Goal: Transaction & Acquisition: Purchase product/service

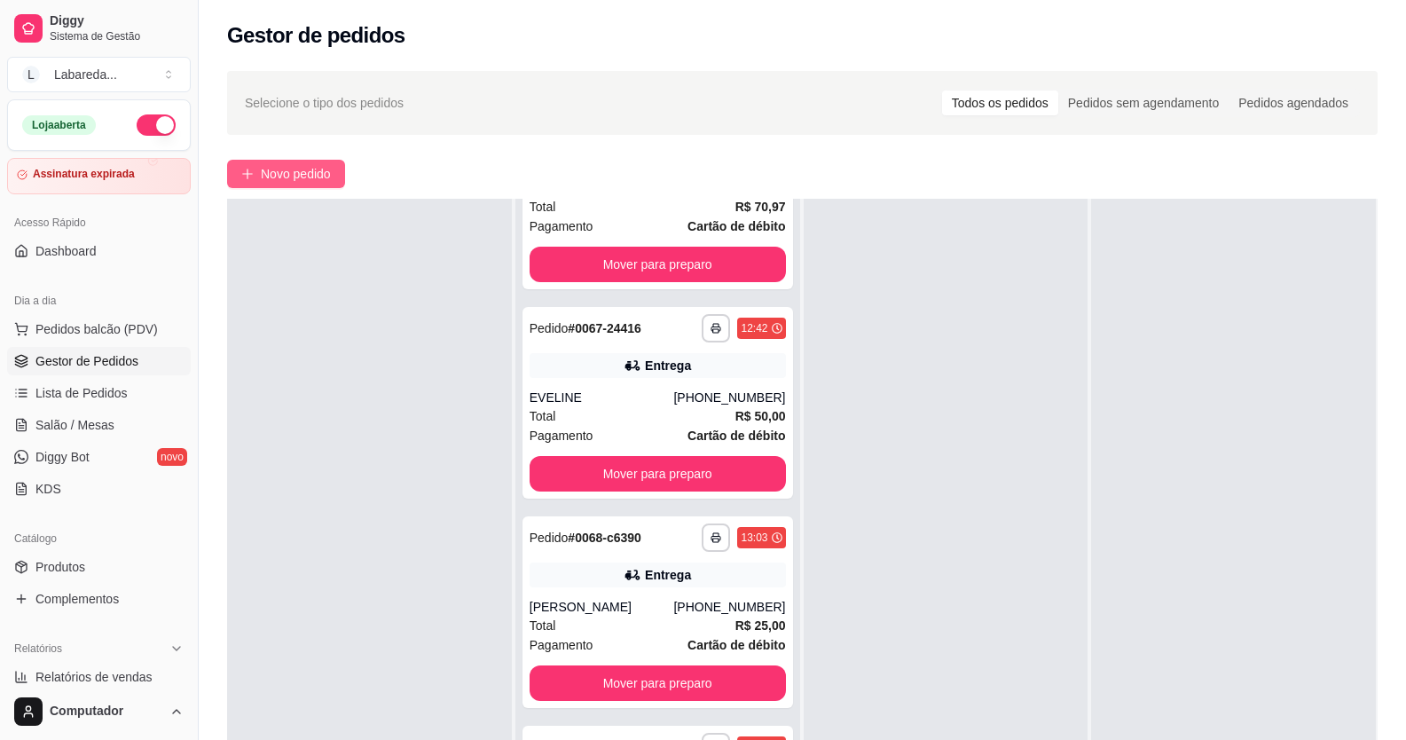
click at [259, 170] on button "Novo pedido" at bounding box center [286, 174] width 118 height 28
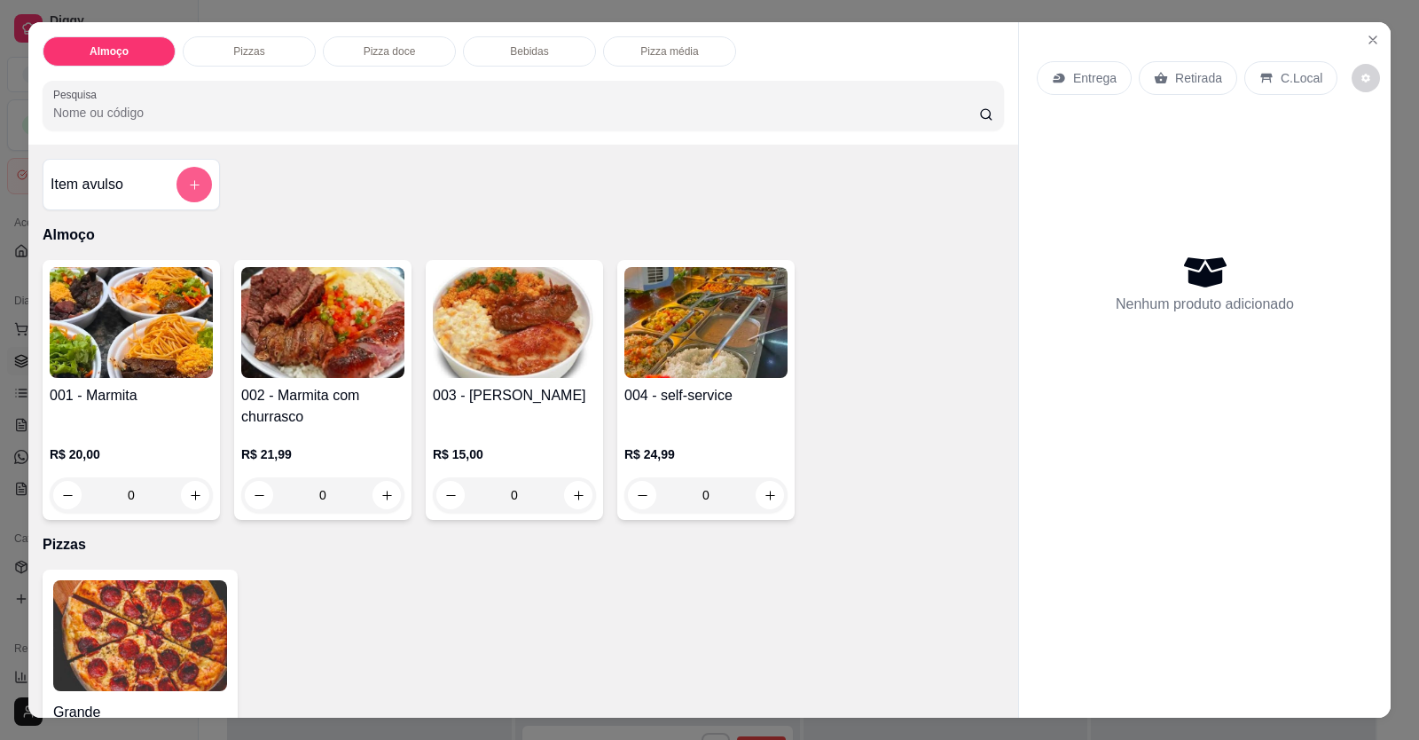
click at [180, 190] on button "add-separate-item" at bounding box center [193, 184] width 35 height 35
click at [191, 494] on icon "increase-product-quantity" at bounding box center [196, 495] width 10 height 10
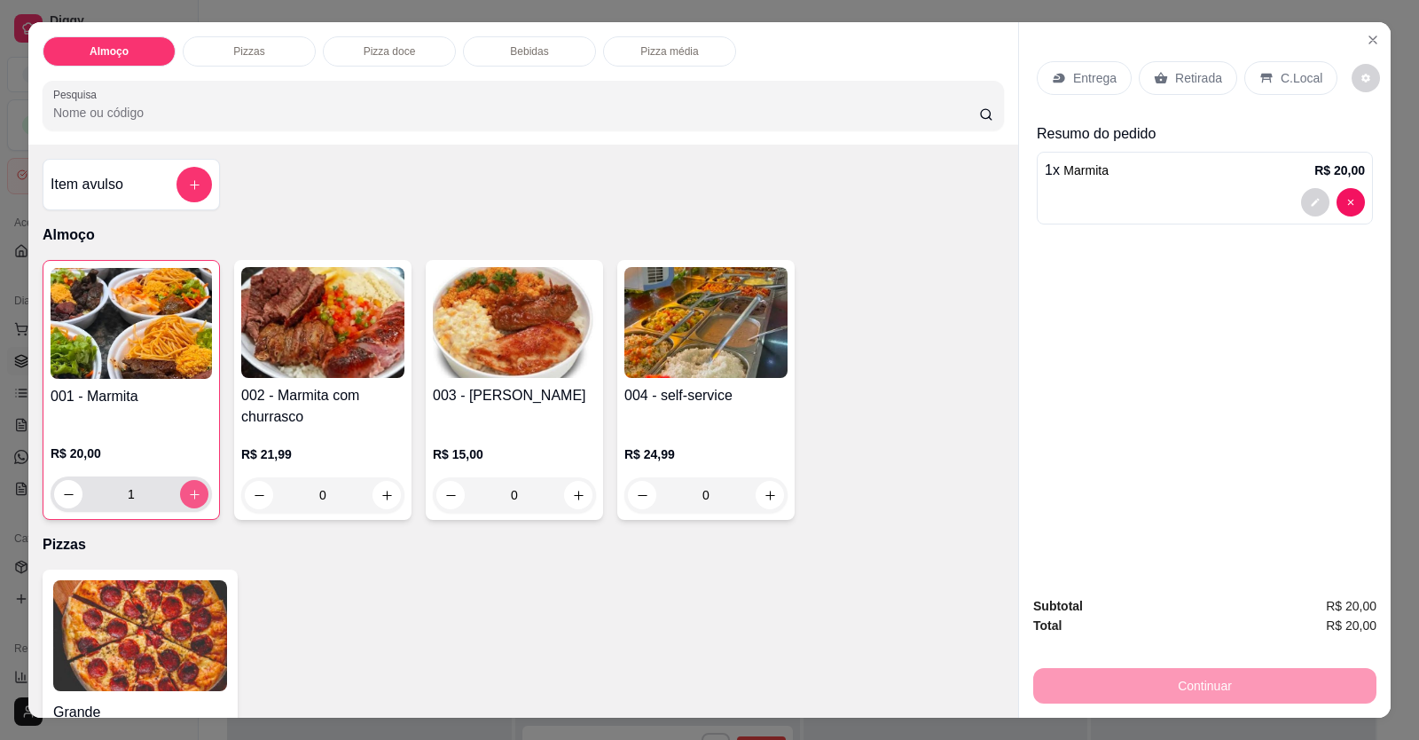
click at [190, 494] on icon "increase-product-quantity" at bounding box center [195, 494] width 10 height 10
type input "2"
click at [1085, 74] on p "Entrega" at bounding box center [1094, 78] width 43 height 18
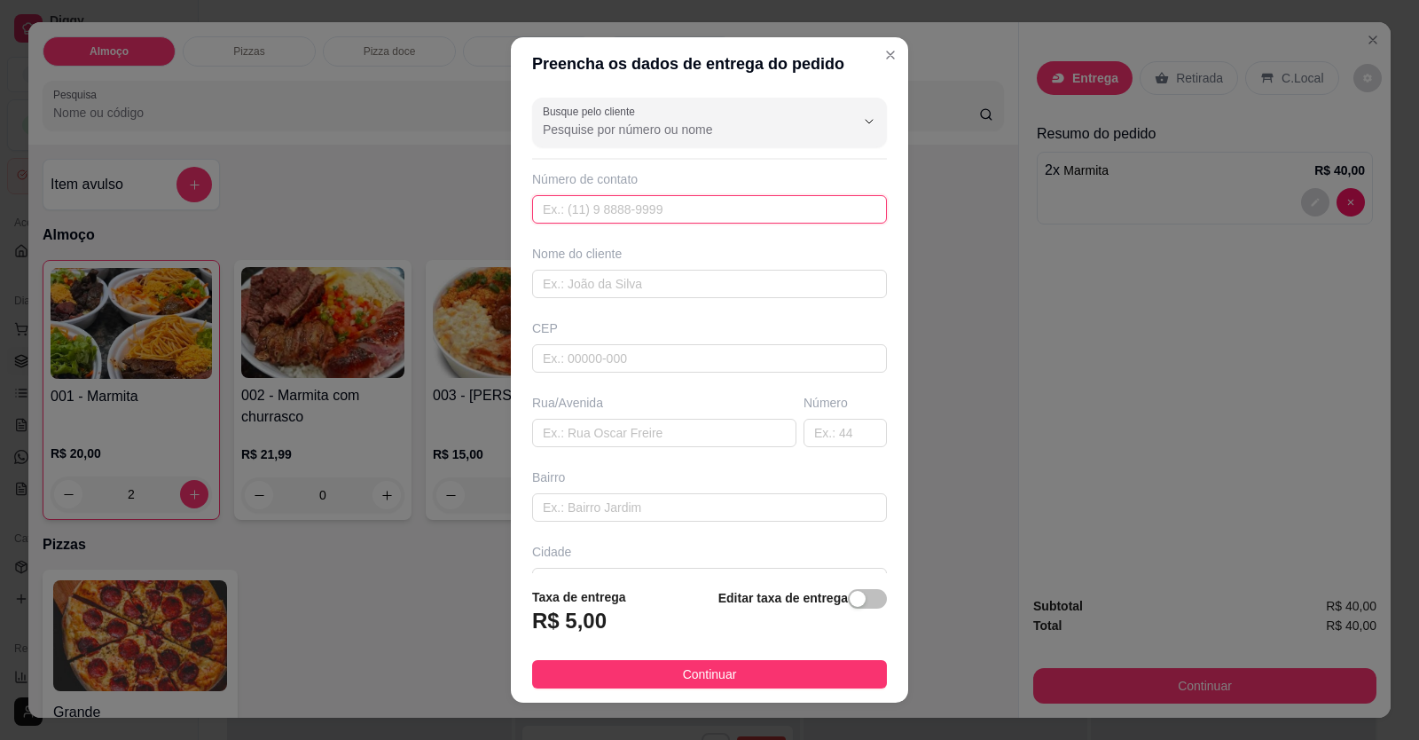
click at [683, 215] on input "text" at bounding box center [709, 209] width 355 height 28
click at [788, 207] on input "text" at bounding box center [709, 209] width 355 height 28
drag, startPoint x: 574, startPoint y: 211, endPoint x: 627, endPoint y: 200, distance: 54.3
click at [576, 210] on input "text" at bounding box center [709, 209] width 355 height 28
type input "[PHONE_NUMBER]"
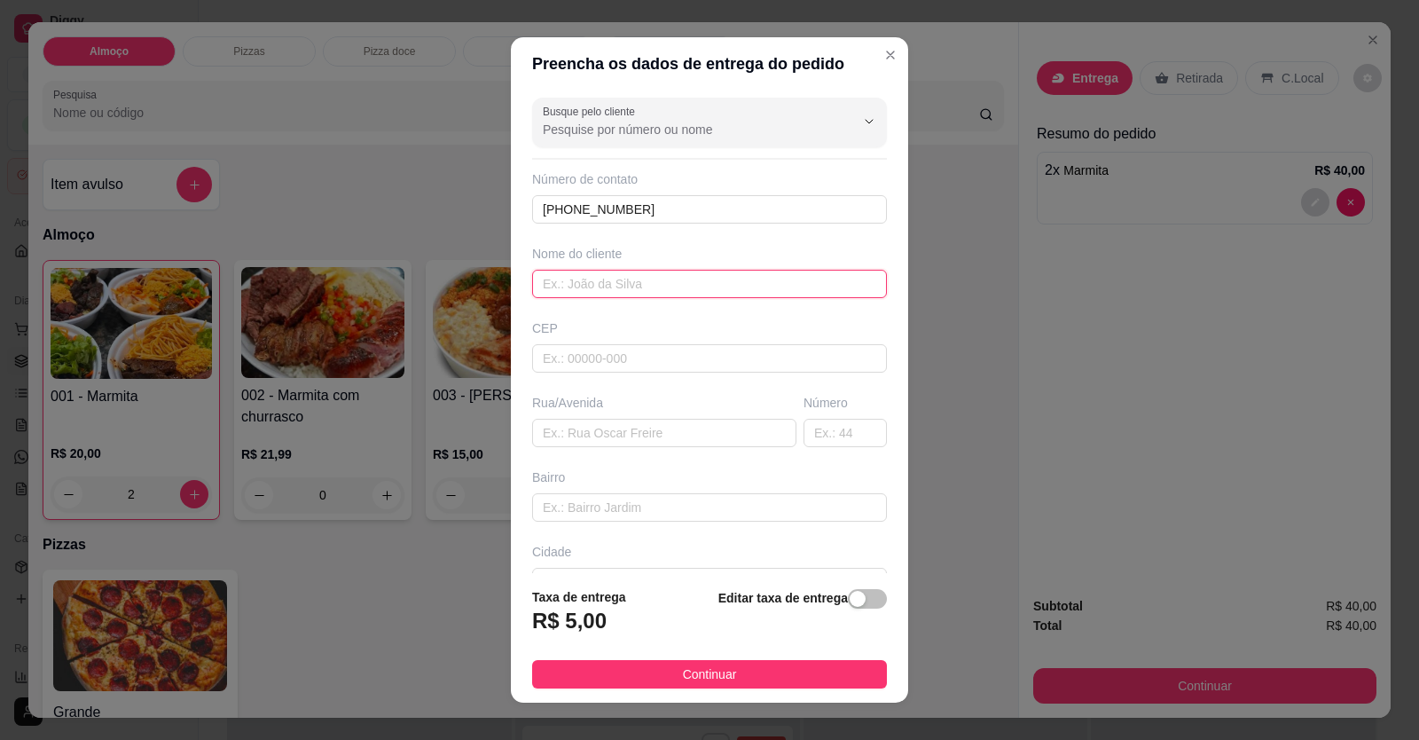
click at [560, 278] on input "text" at bounding box center [709, 284] width 355 height 28
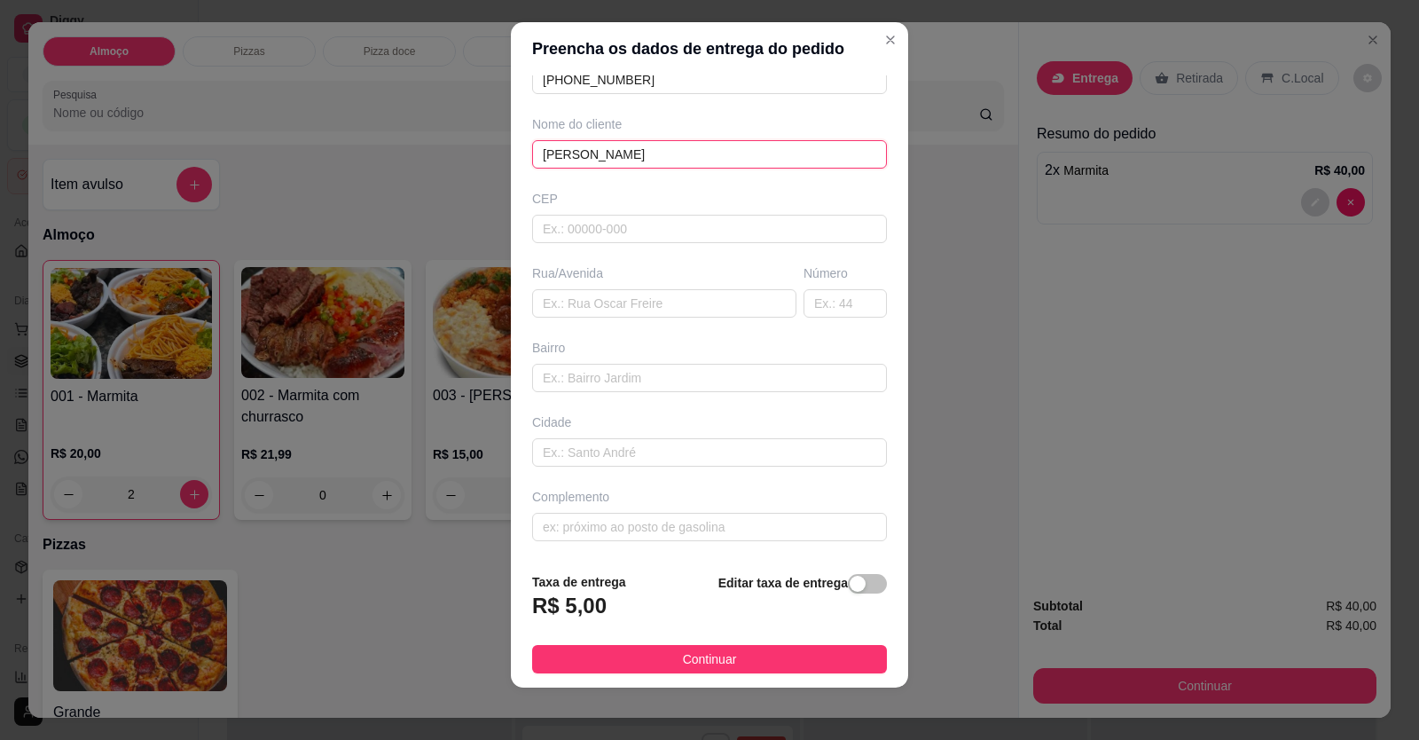
scroll to position [20, 0]
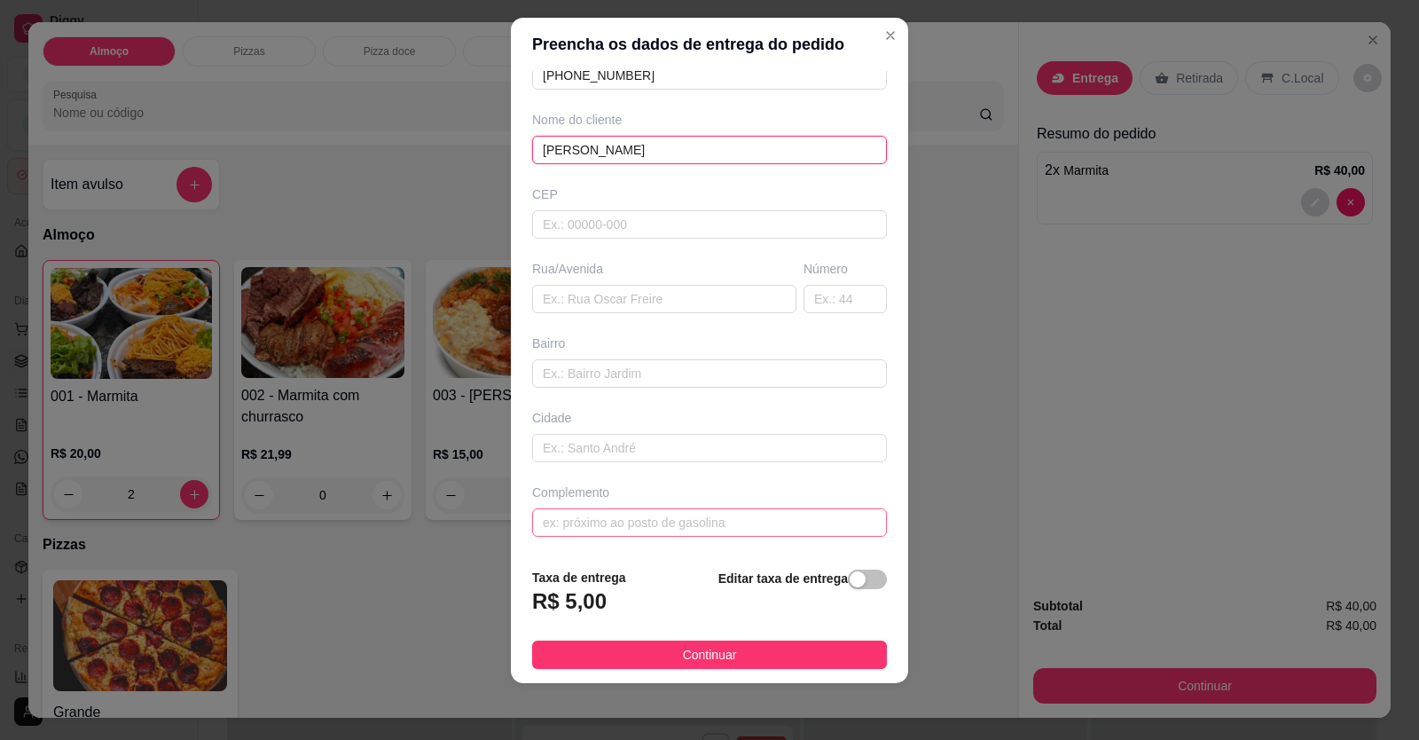
type input "[PERSON_NAME]"
click at [638, 527] on input "text" at bounding box center [709, 522] width 355 height 28
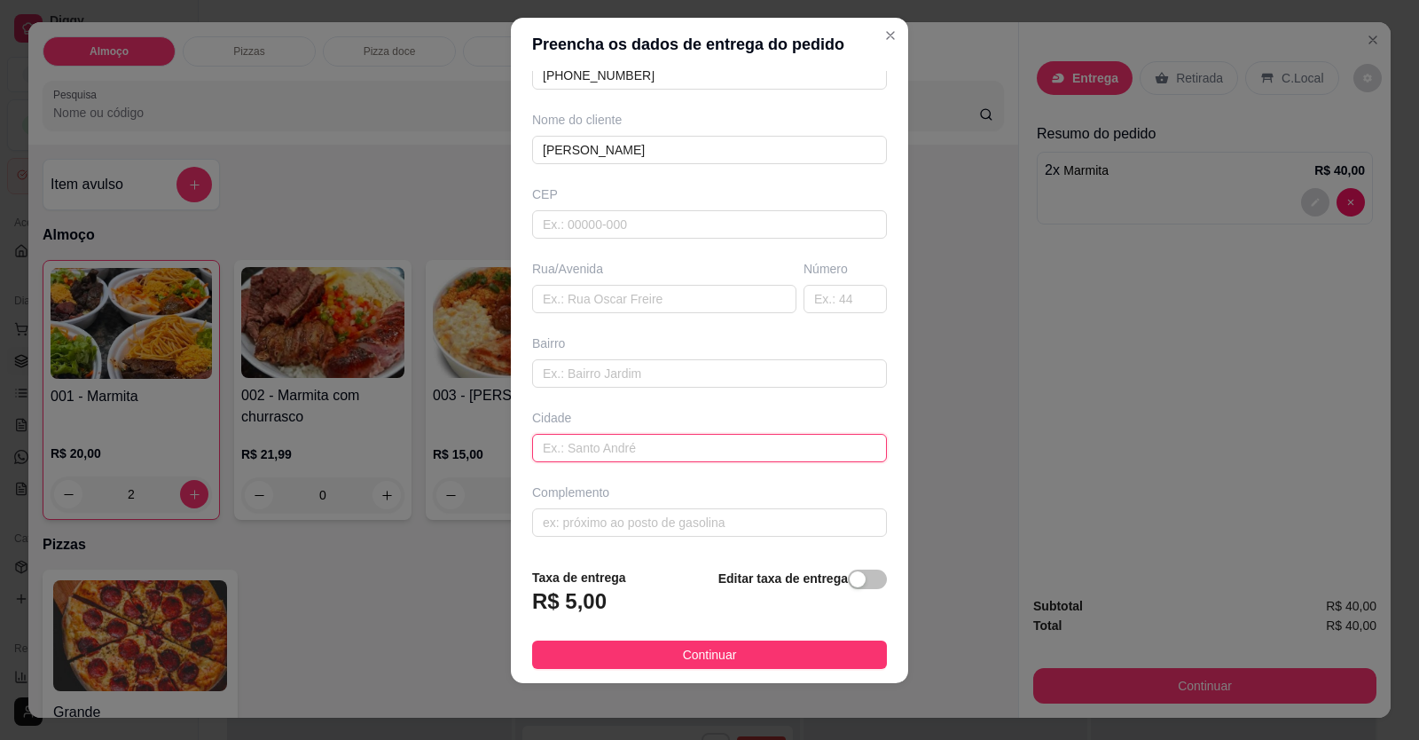
click at [561, 451] on input "text" at bounding box center [709, 448] width 355 height 28
paste input "[14:42[DATE]] [PHONE_NUMBER]: No [GEOGRAPHIC_DATA] [14:43[DATE]] [PHONE_NUMBER]…"
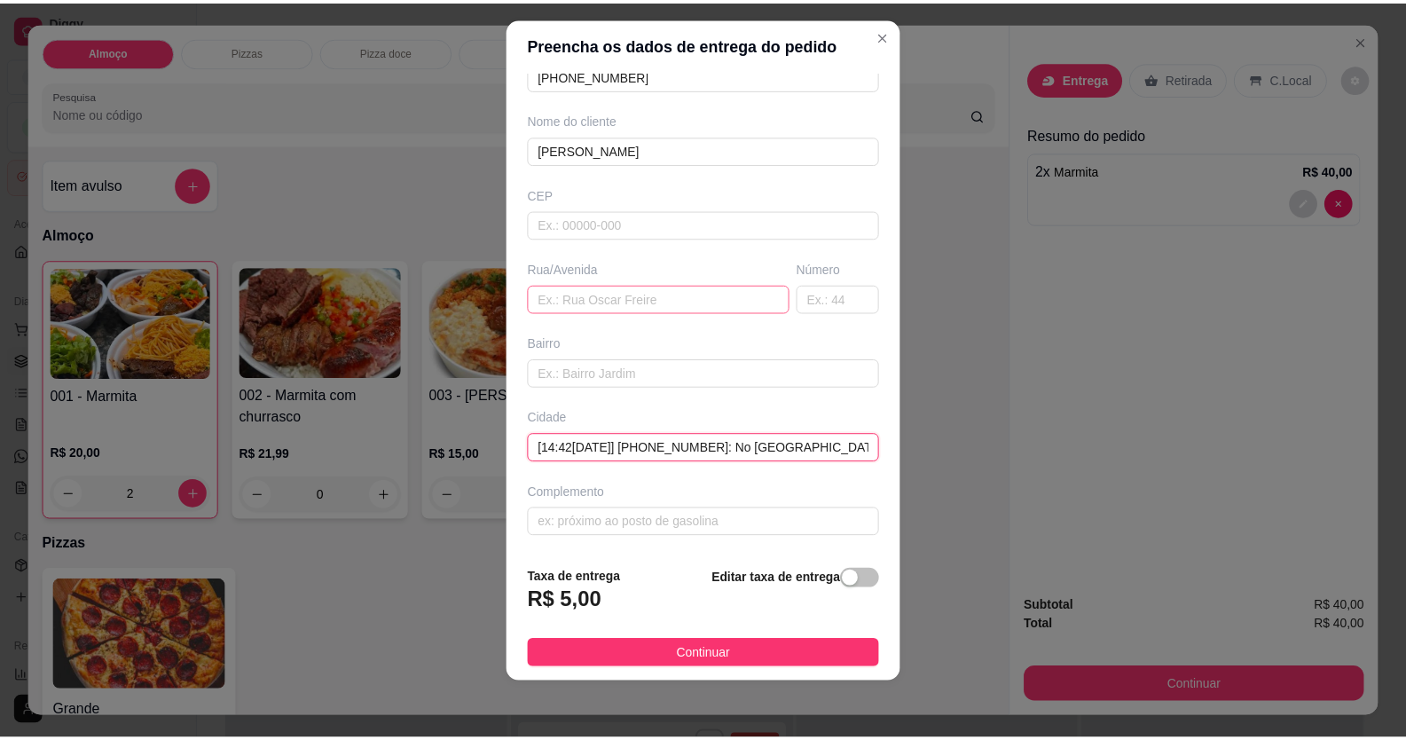
scroll to position [0, 466]
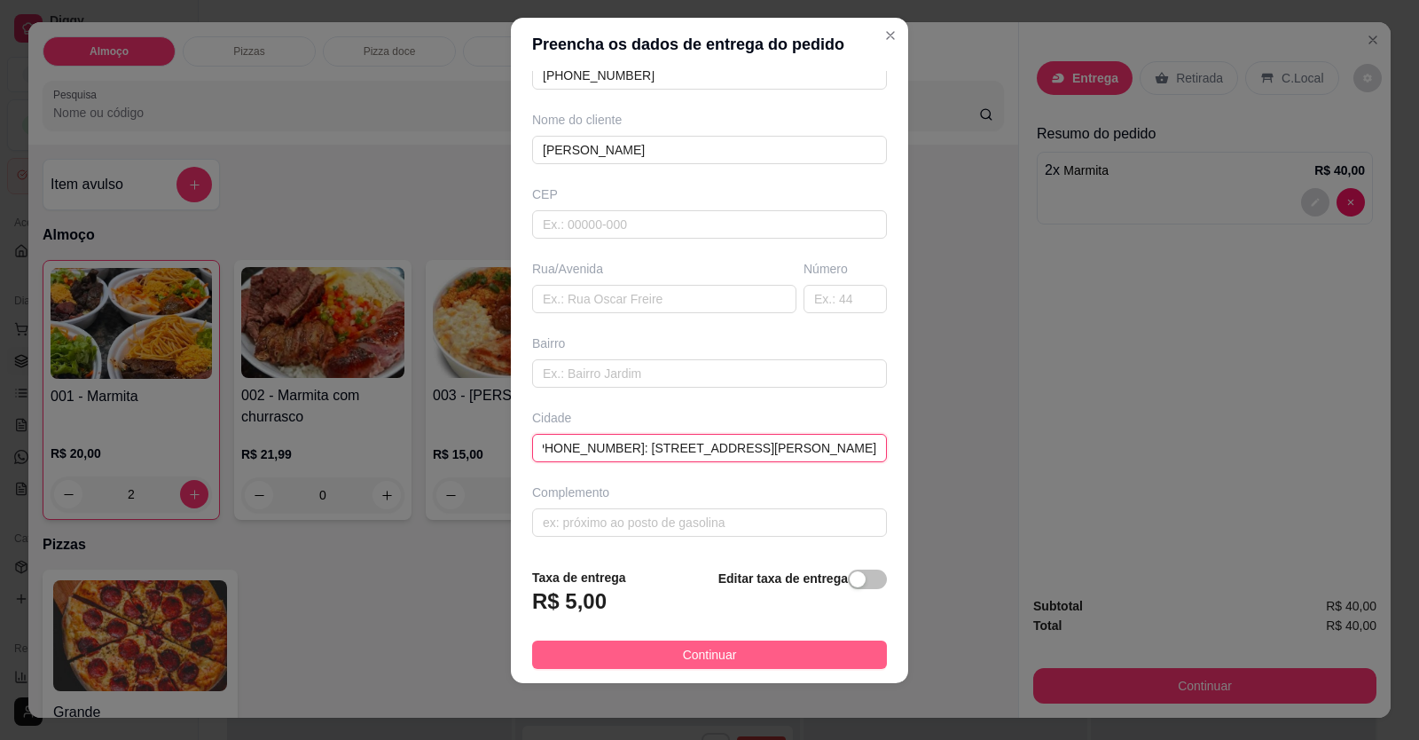
type input "[14:42[DATE]] [PHONE_NUMBER]: No [GEOGRAPHIC_DATA] [14:43[DATE]] [PHONE_NUMBER]…"
click at [693, 652] on span "Continuar" at bounding box center [710, 655] width 54 height 20
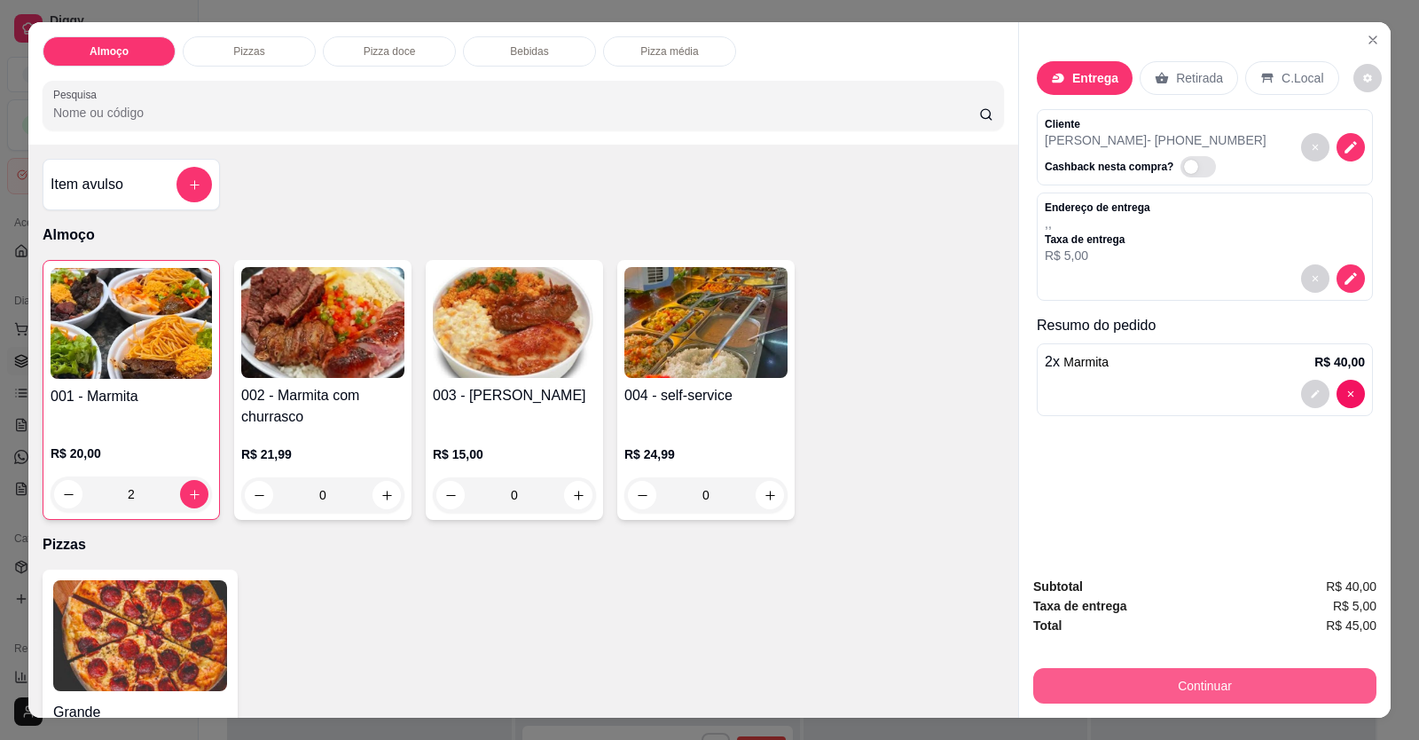
click at [1089, 686] on button "Continuar" at bounding box center [1204, 685] width 343 height 35
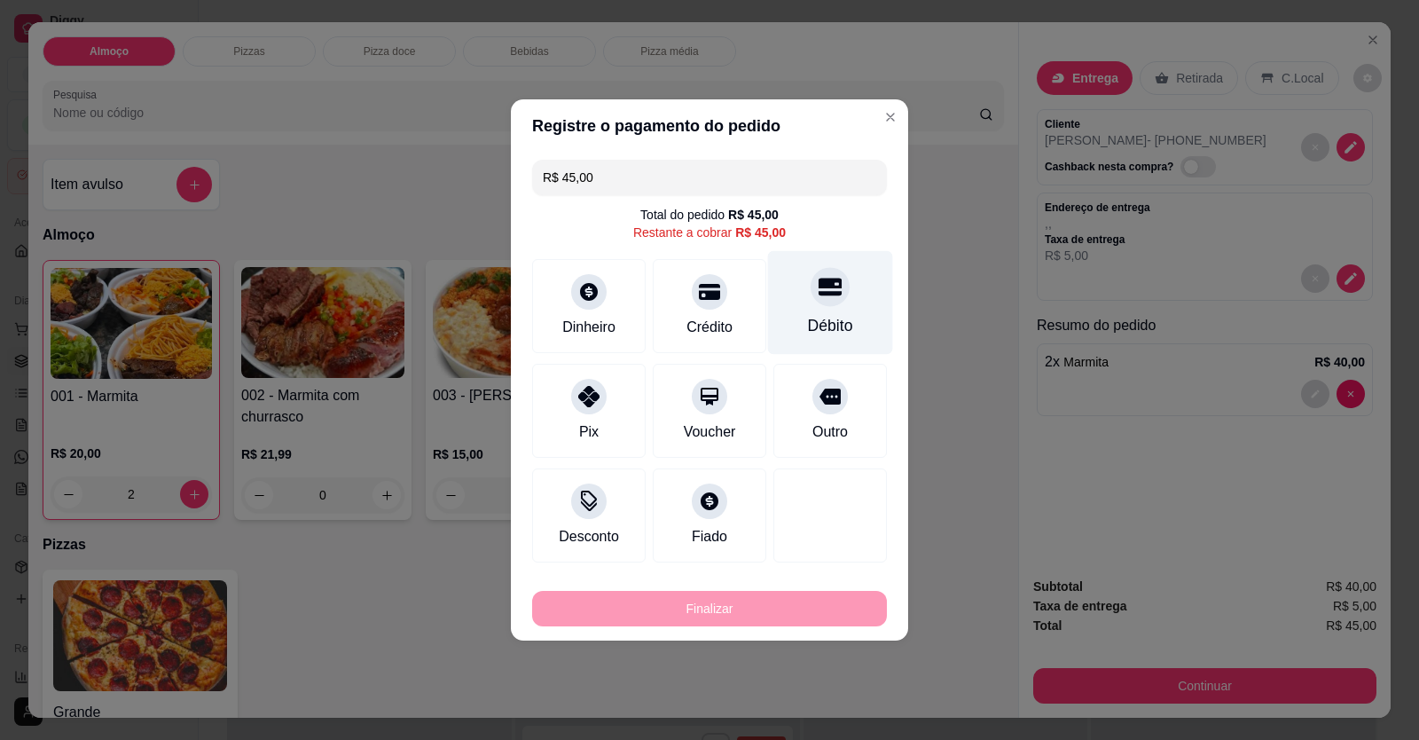
drag, startPoint x: 806, startPoint y: 325, endPoint x: 796, endPoint y: 486, distance: 161.7
click at [808, 324] on div "Débito" at bounding box center [830, 325] width 45 height 23
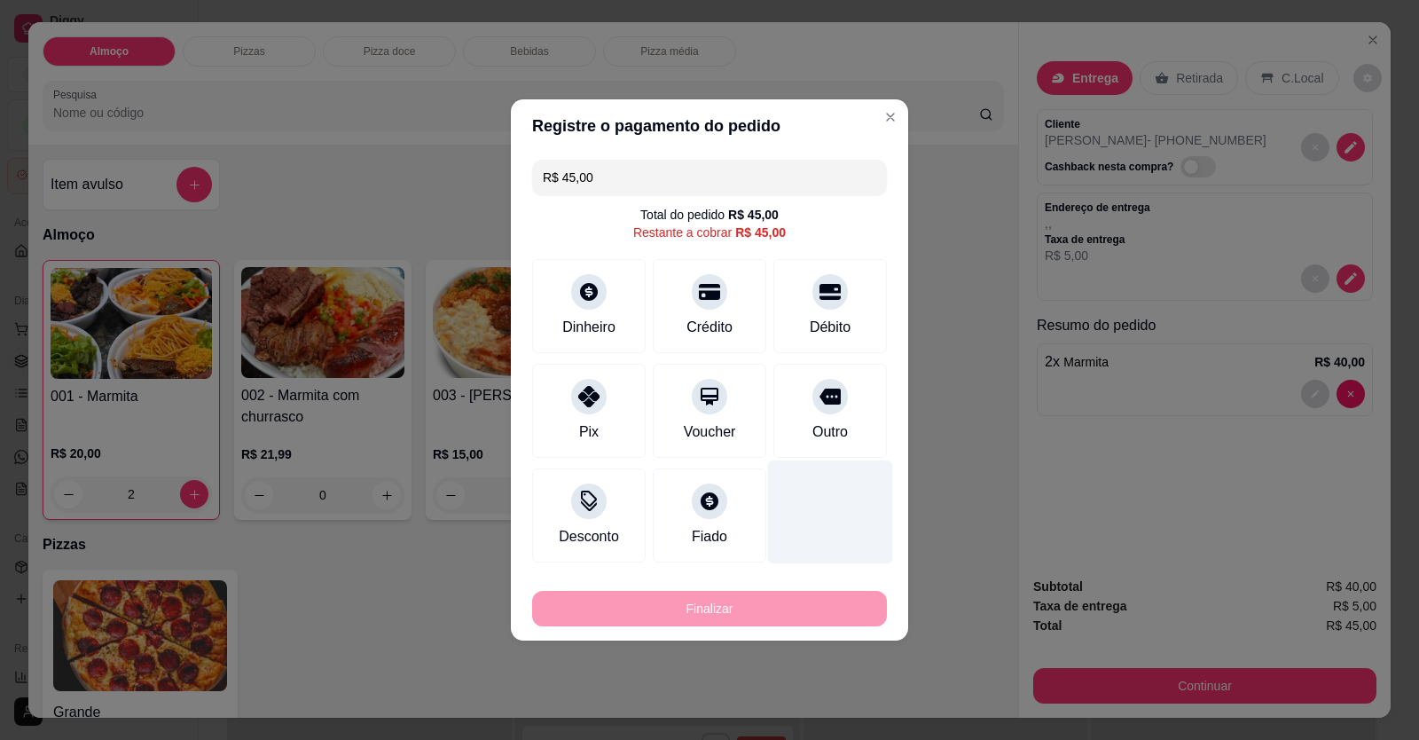
type input "R$ 0,00"
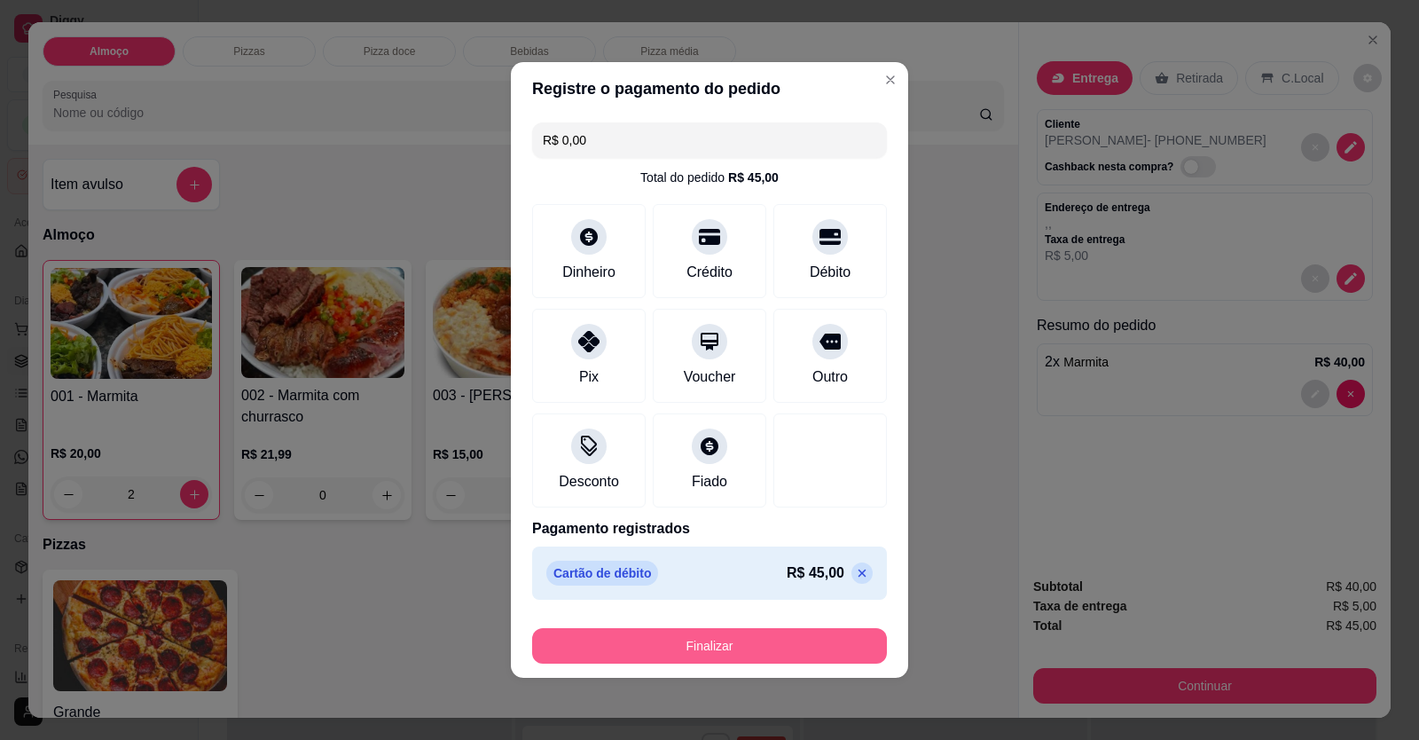
click at [795, 638] on button "Finalizar" at bounding box center [709, 645] width 355 height 35
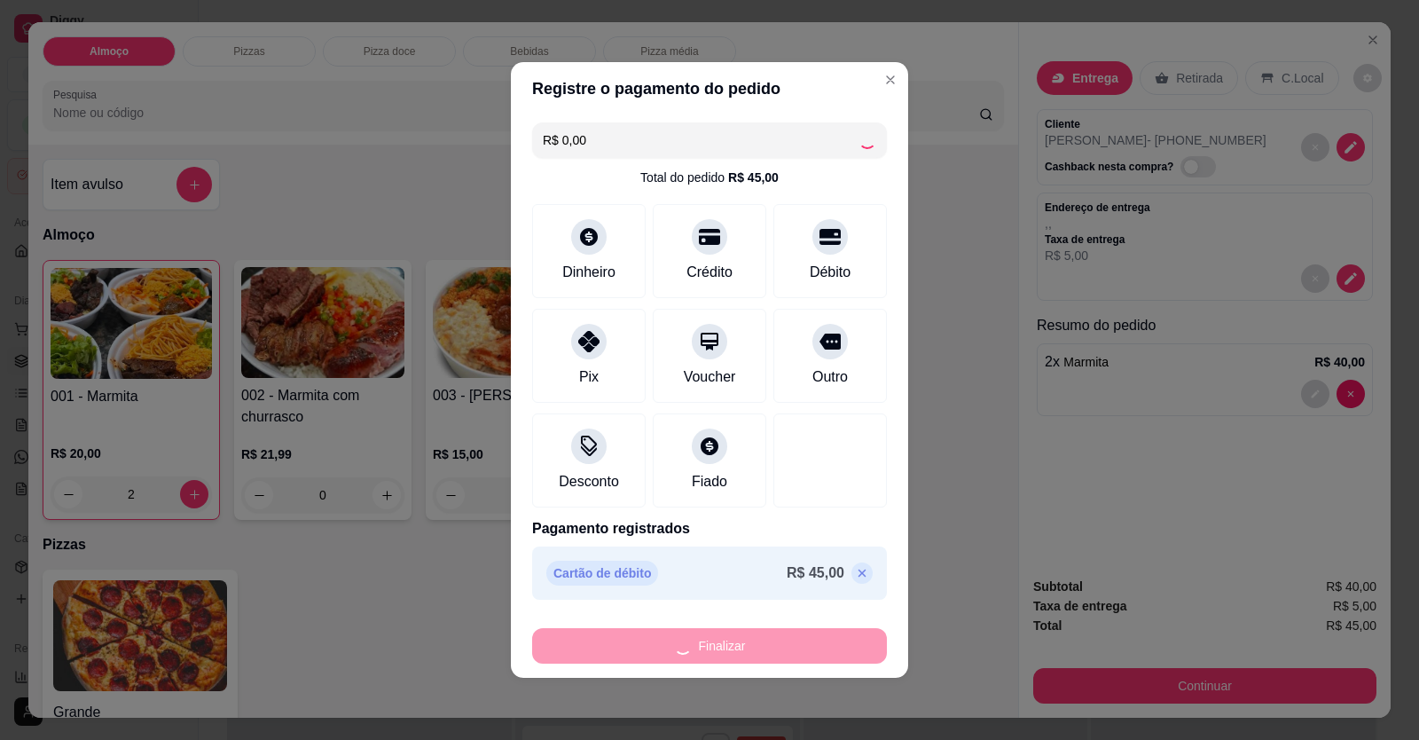
type input "0"
type input "-R$ 45,00"
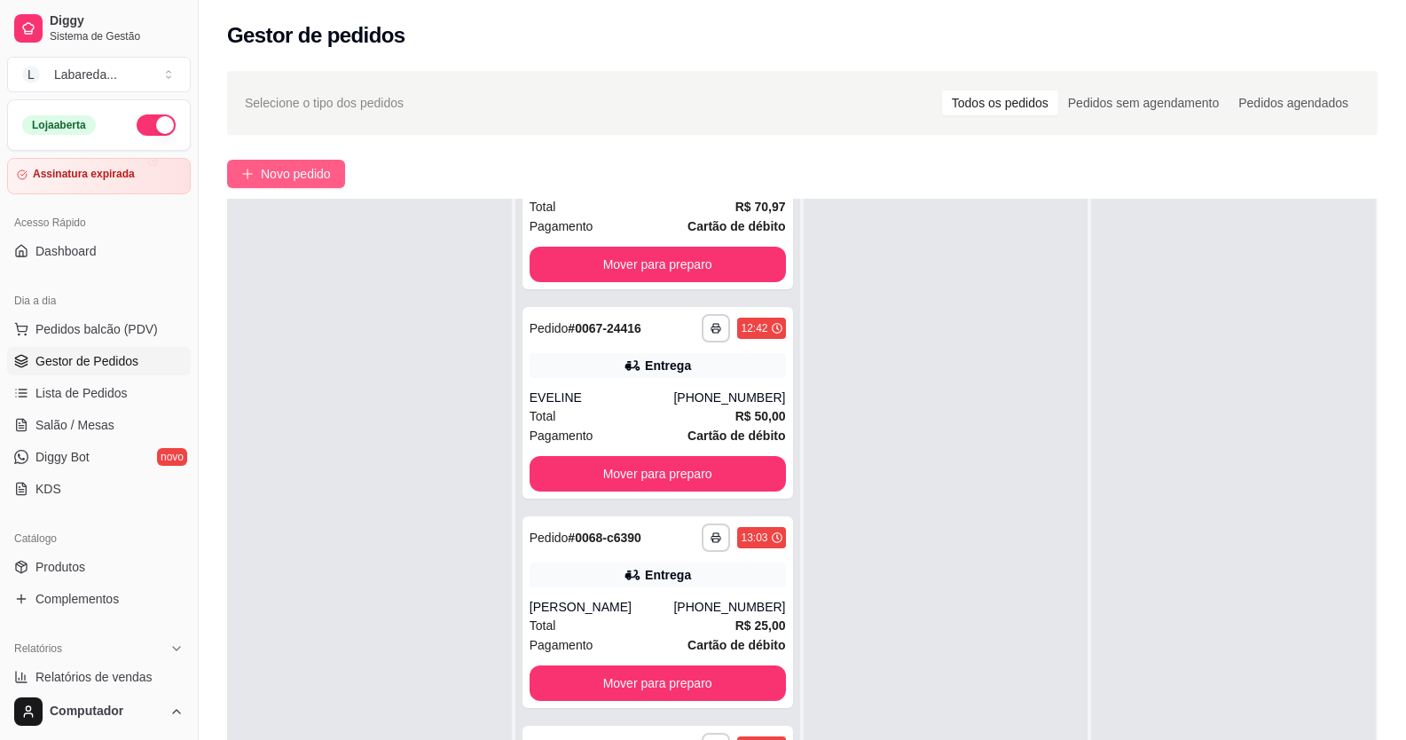
click at [293, 165] on span "Novo pedido" at bounding box center [296, 174] width 70 height 20
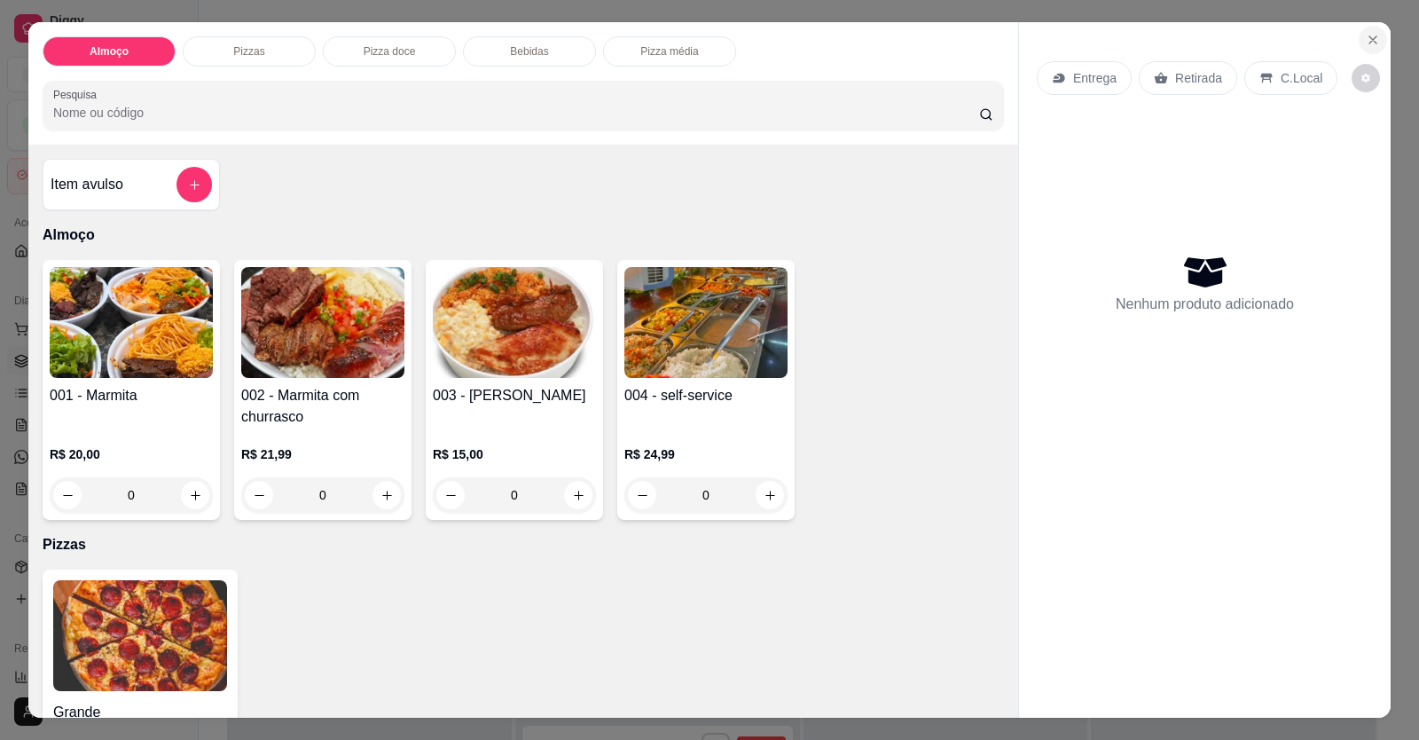
click at [1365, 53] on button "Close" at bounding box center [1373, 40] width 28 height 28
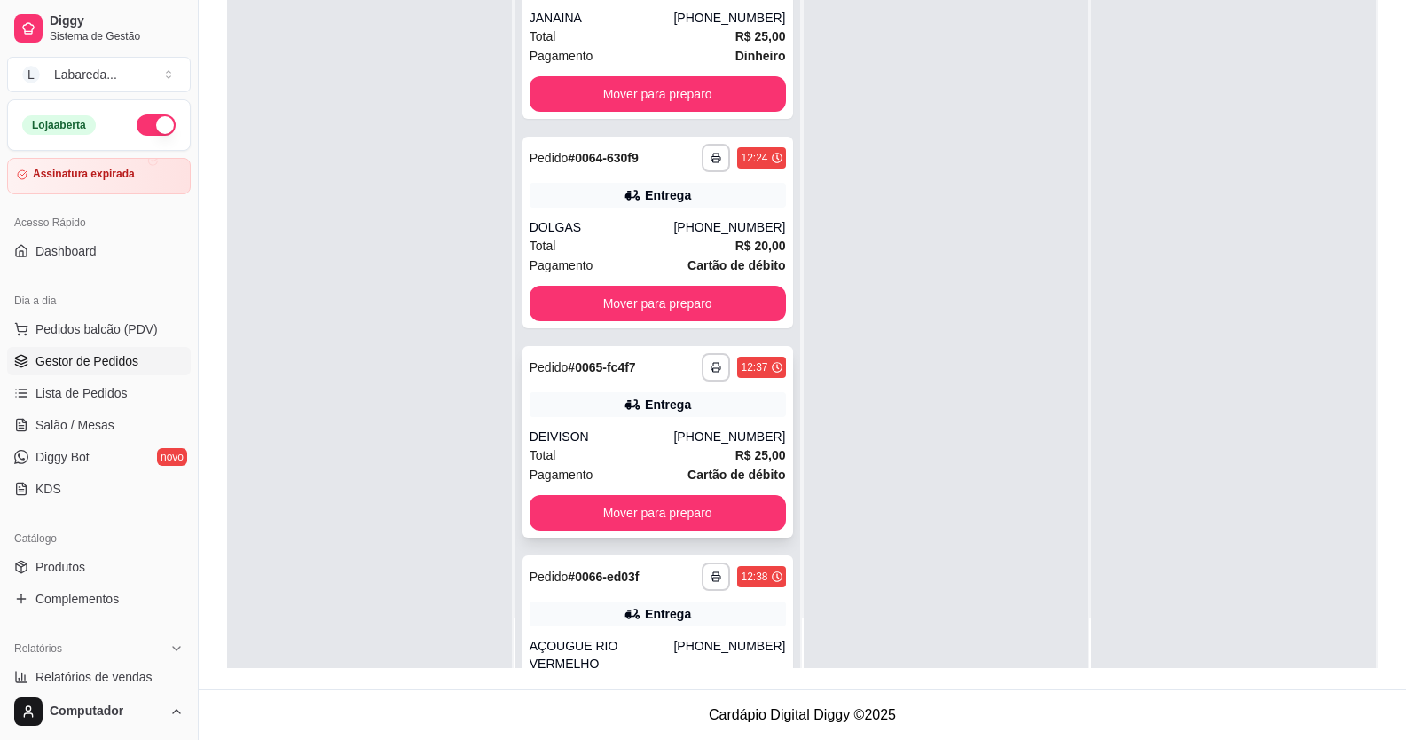
scroll to position [3343, 0]
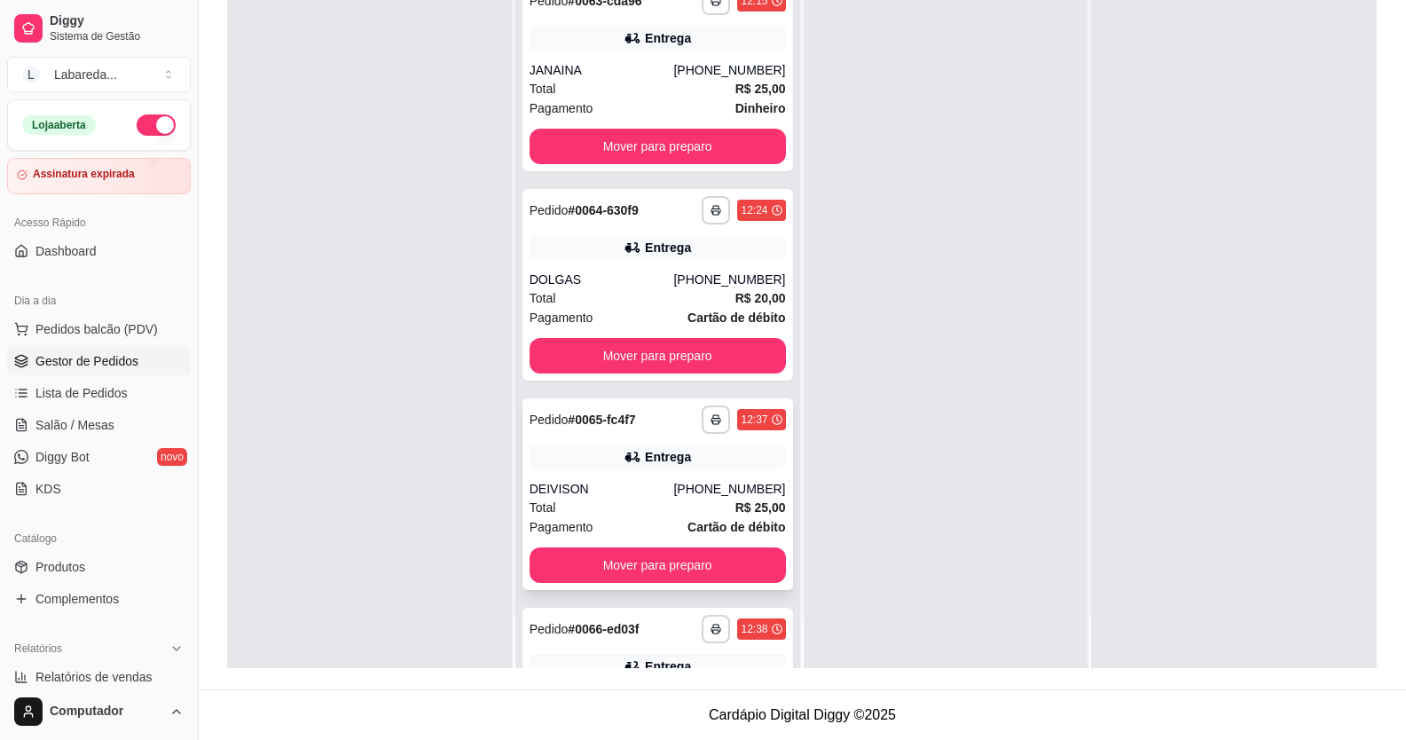
click at [657, 480] on div "DEIVISON" at bounding box center [601, 489] width 145 height 18
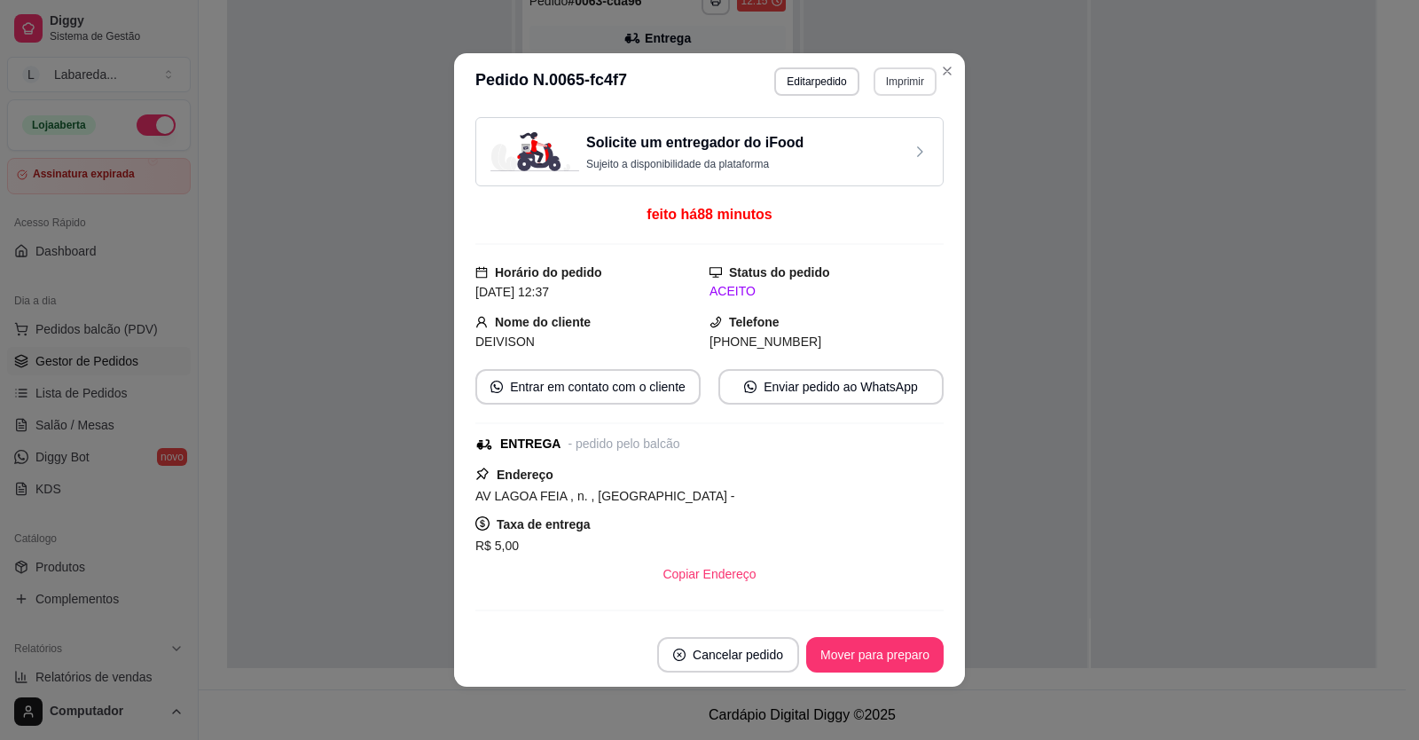
click at [882, 86] on button "Imprimir" at bounding box center [904, 81] width 63 height 28
click at [891, 130] on button "IMPRESSORA" at bounding box center [867, 143] width 129 height 28
